Goal: Task Accomplishment & Management: Manage account settings

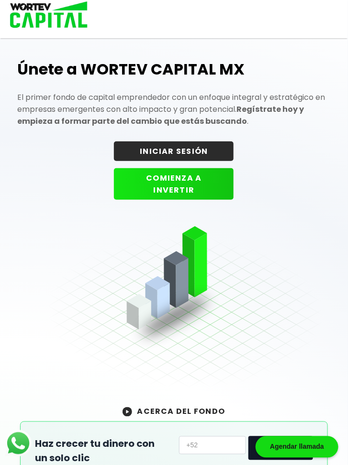
click at [164, 145] on button "INICIAR SESIÓN" at bounding box center [174, 152] width 120 height 20
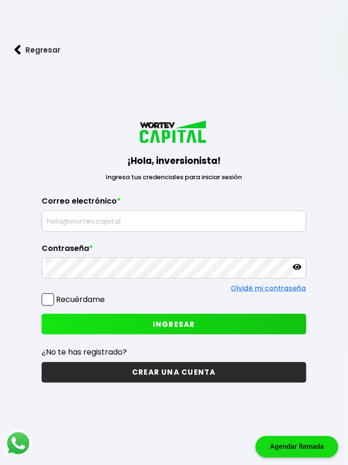
type input "[EMAIL_ADDRESS][DOMAIN_NAME]"
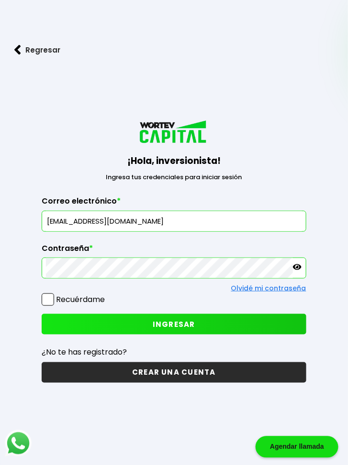
click at [190, 328] on span "INGRESAR" at bounding box center [174, 324] width 43 height 10
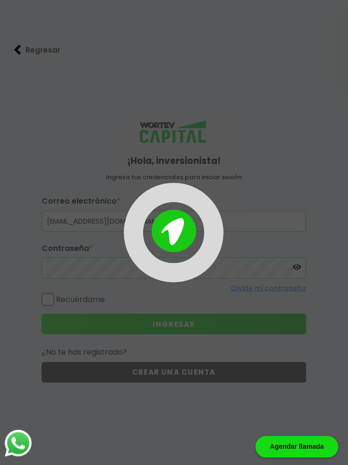
click at [190, 328] on div at bounding box center [174, 232] width 348 height 465
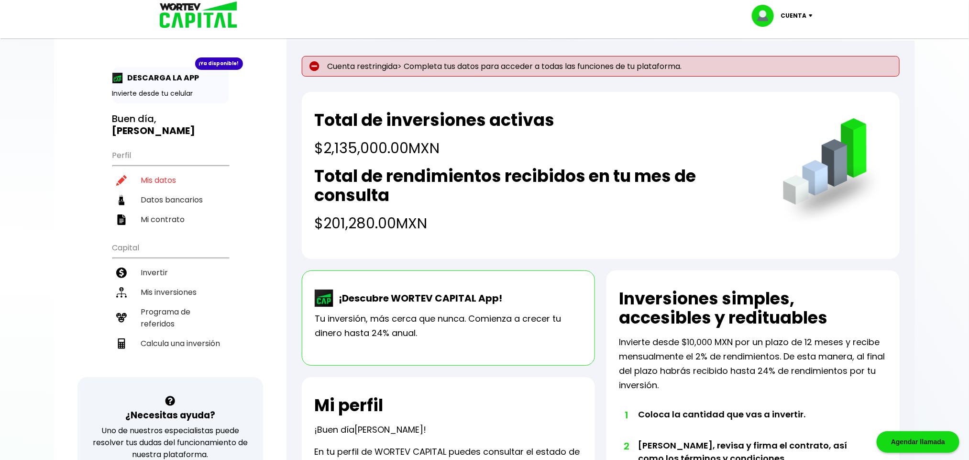
click at [189, 282] on li "Mis inversiones" at bounding box center [170, 292] width 116 height 20
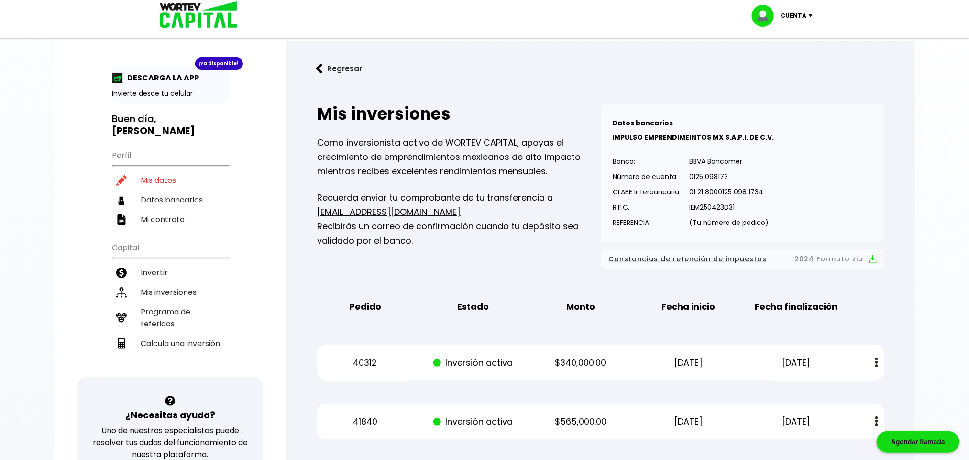
click at [195, 171] on li "Mis datos" at bounding box center [170, 180] width 116 height 20
select select "Hombre"
select select "Licenciatura"
select select "MX"
select select "BBVA Bancomer"
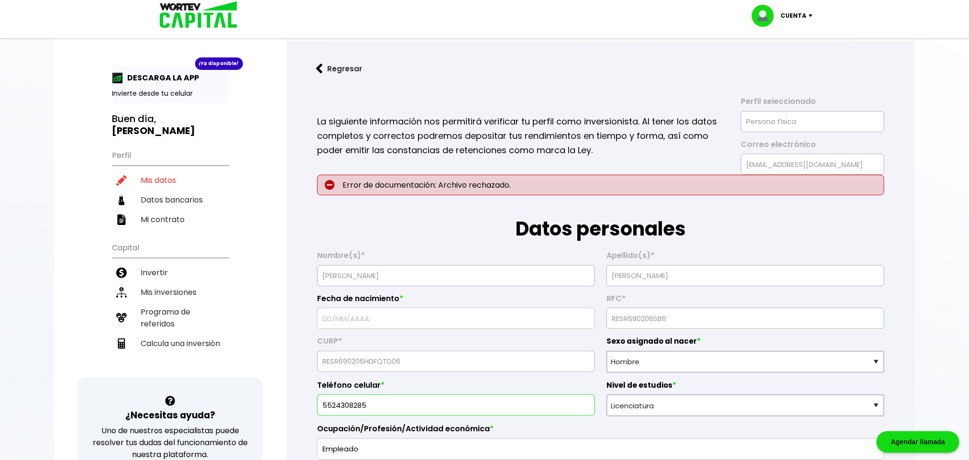
type input "[DATE]"
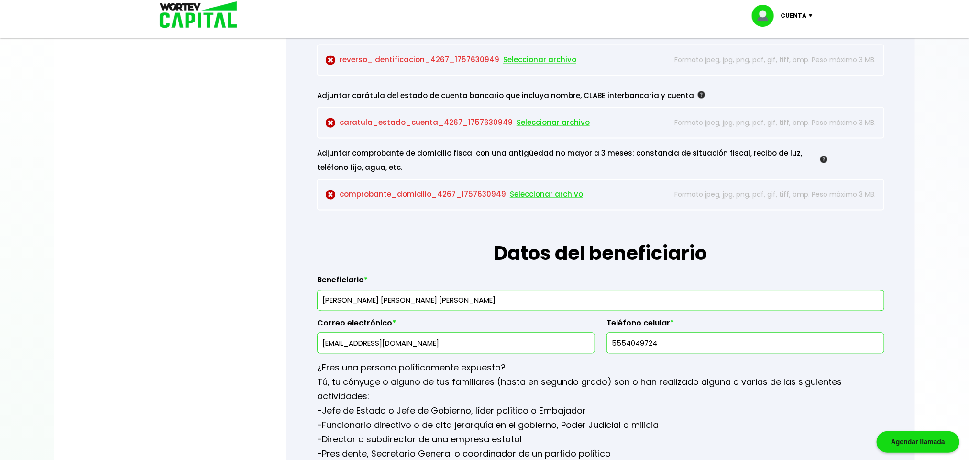
scroll to position [1195, 0]
